Goal: Use online tool/utility: Utilize a website feature to perform a specific function

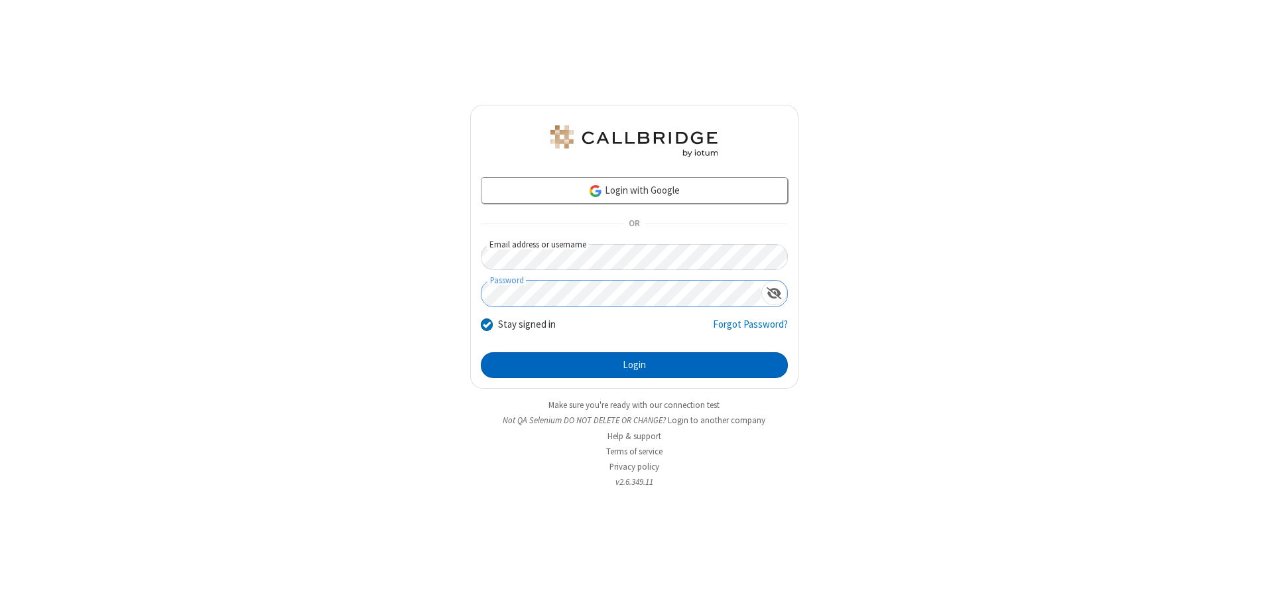
click at [634, 365] on button "Login" at bounding box center [634, 365] width 307 height 27
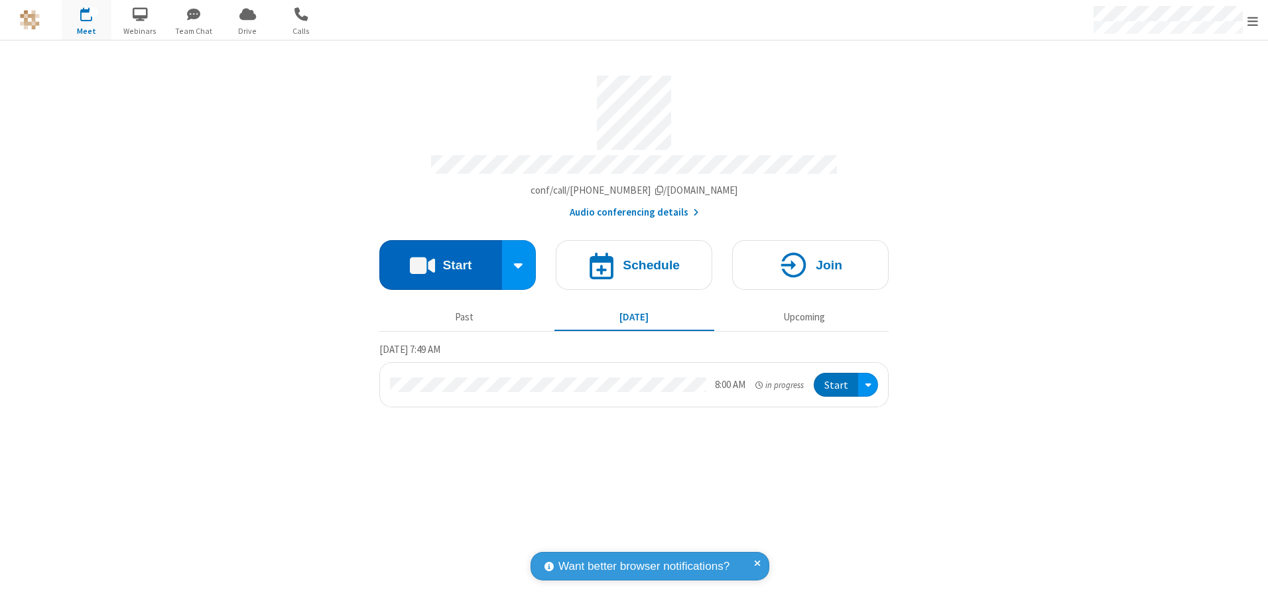
click at [440, 260] on button "Start" at bounding box center [440, 265] width 123 height 50
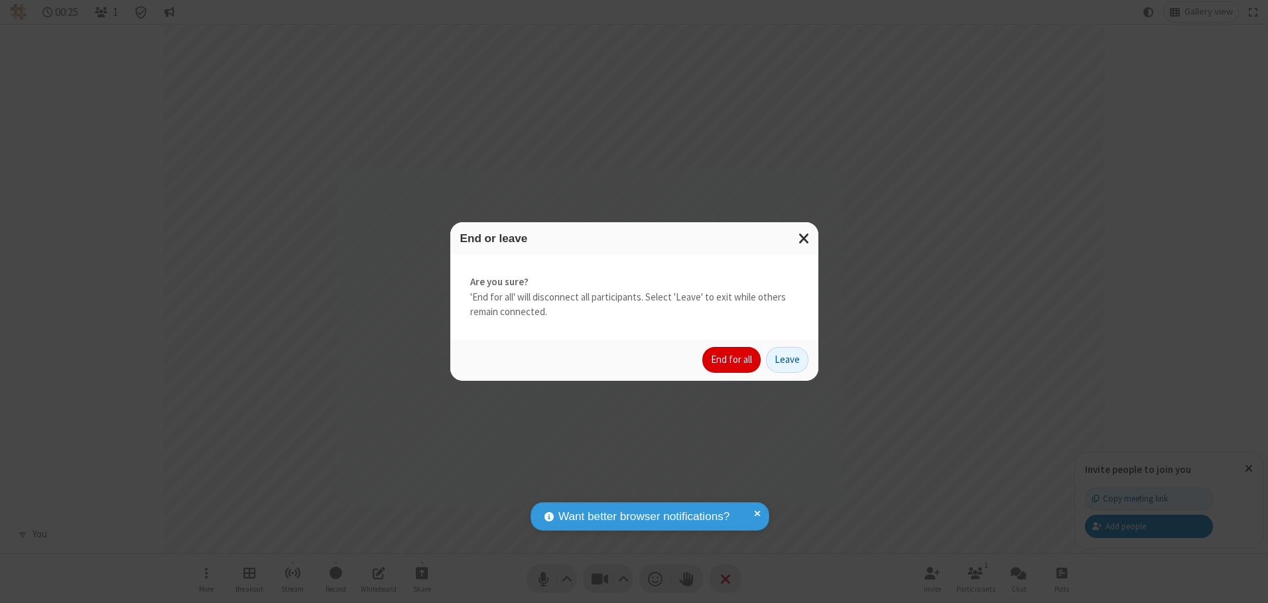
click at [732, 359] on button "End for all" at bounding box center [731, 360] width 58 height 27
